Goal: Navigation & Orientation: Find specific page/section

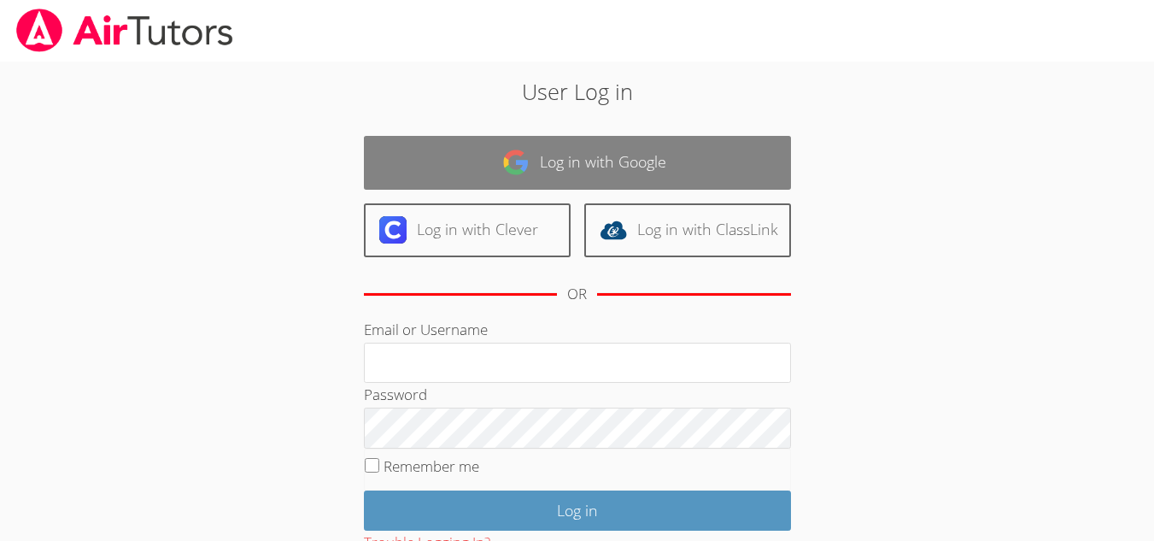
type input "[EMAIL_ADDRESS][DOMAIN_NAME]"
click at [505, 167] on img at bounding box center [515, 162] width 27 height 27
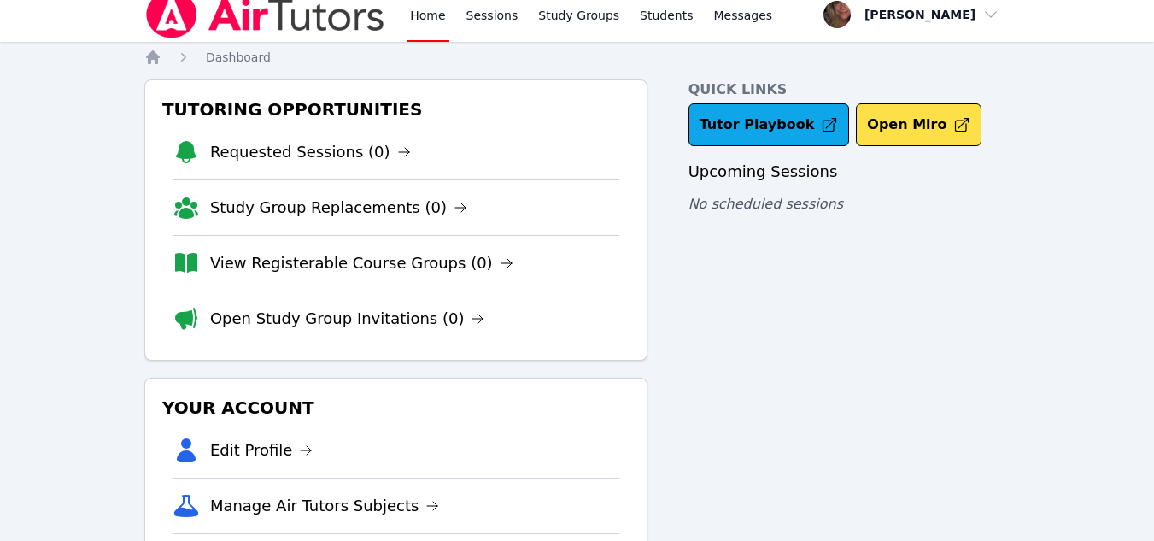
scroll to position [14, 0]
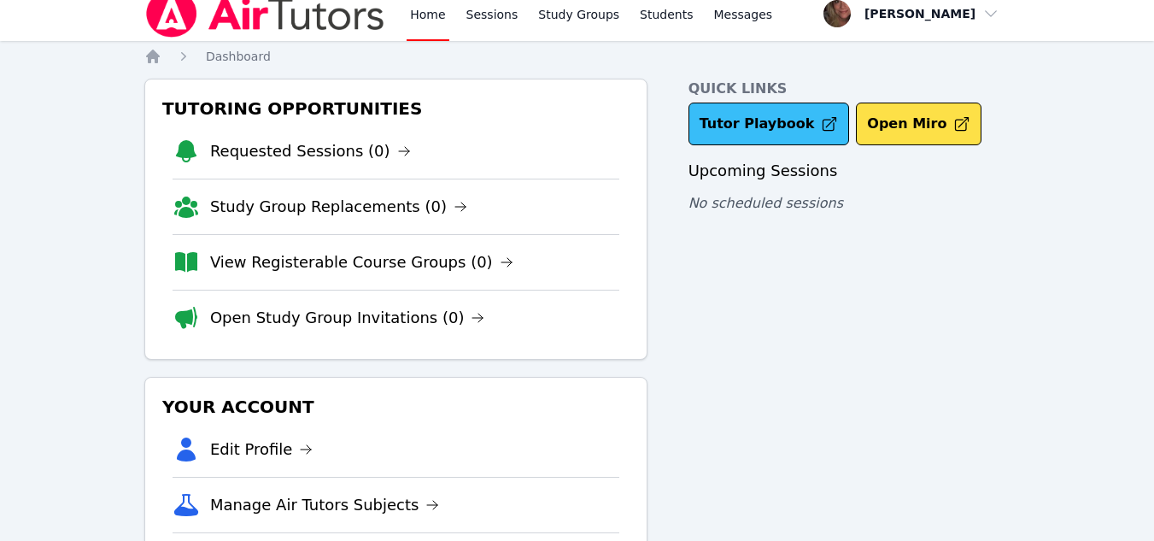
click at [745, 110] on link "Tutor Playbook" at bounding box center [770, 124] width 162 height 43
click at [714, 17] on span "Messages" at bounding box center [743, 14] width 59 height 17
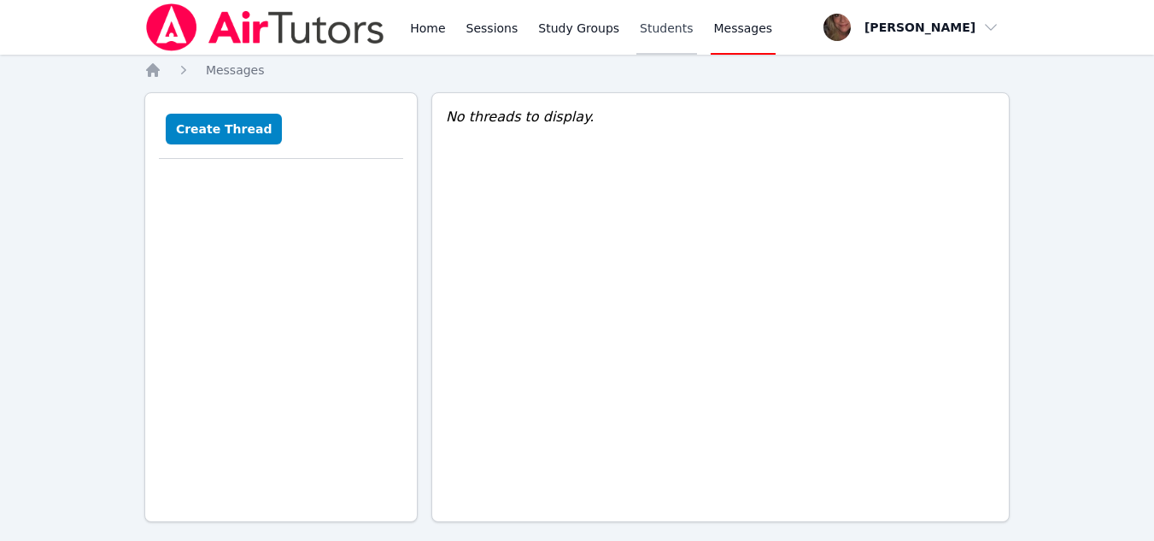
click at [650, 26] on link "Students" at bounding box center [667, 27] width 60 height 55
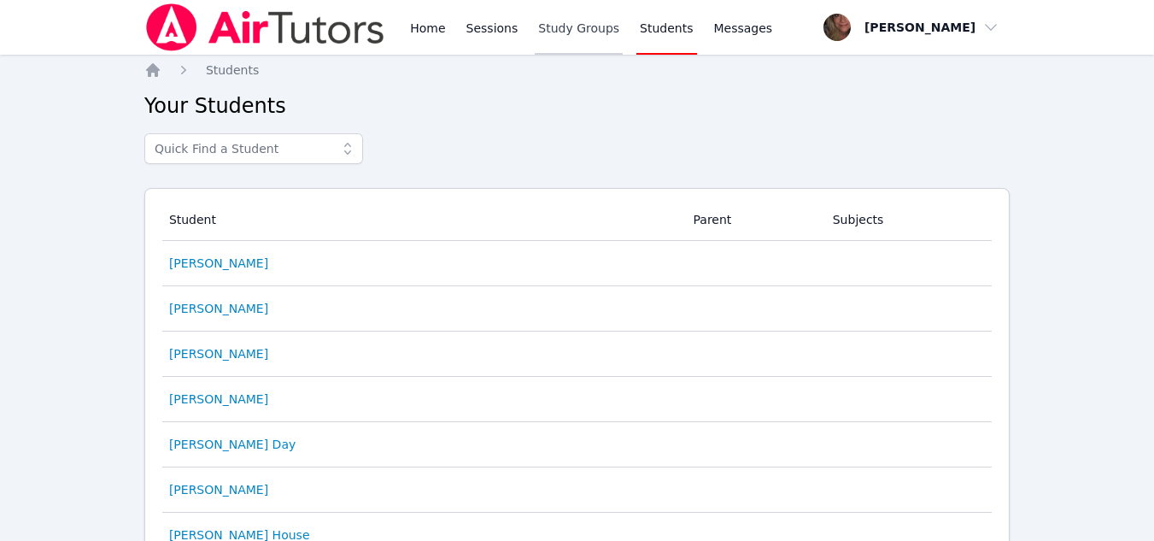
click at [563, 29] on link "Study Groups" at bounding box center [579, 27] width 88 height 55
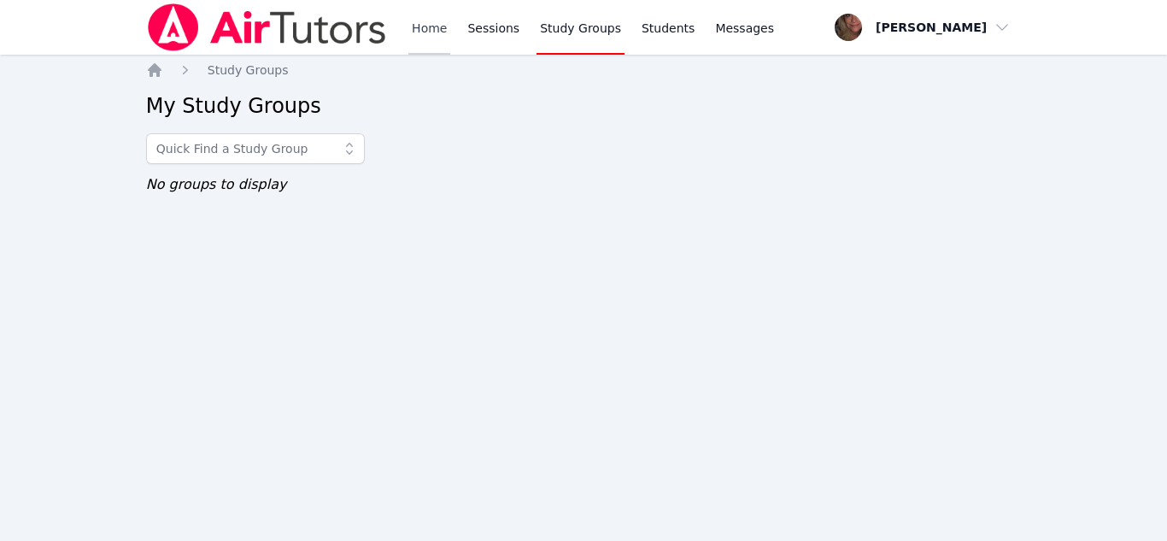
click at [434, 30] on link "Home" at bounding box center [429, 27] width 42 height 55
